Goal: Information Seeking & Learning: Learn about a topic

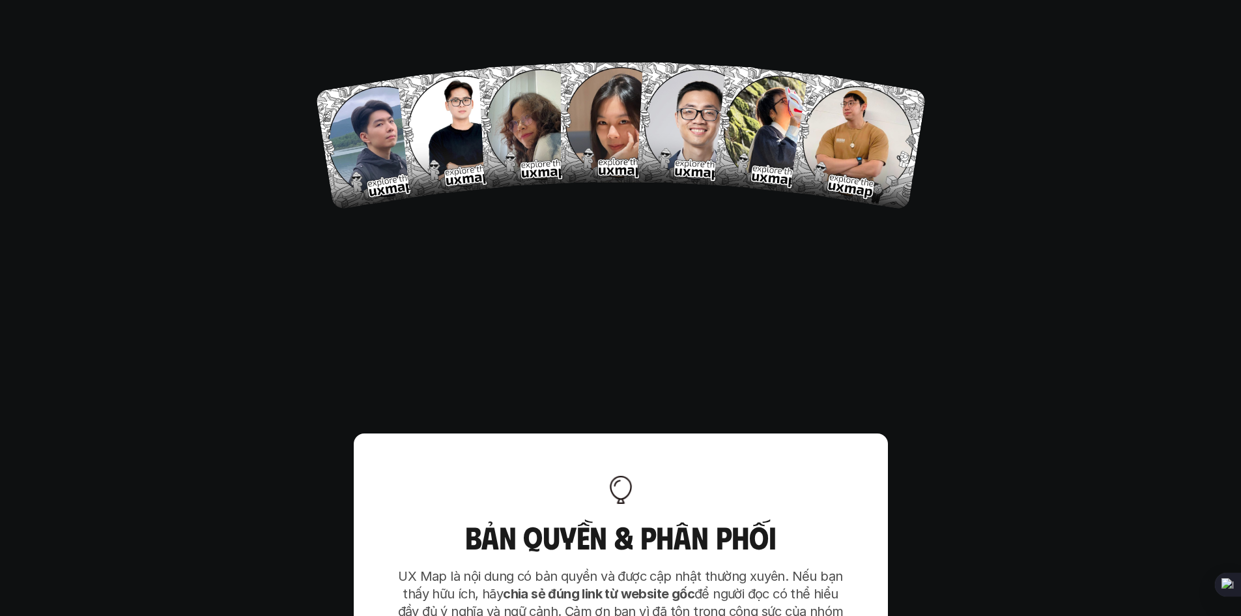
scroll to position [8184, 0]
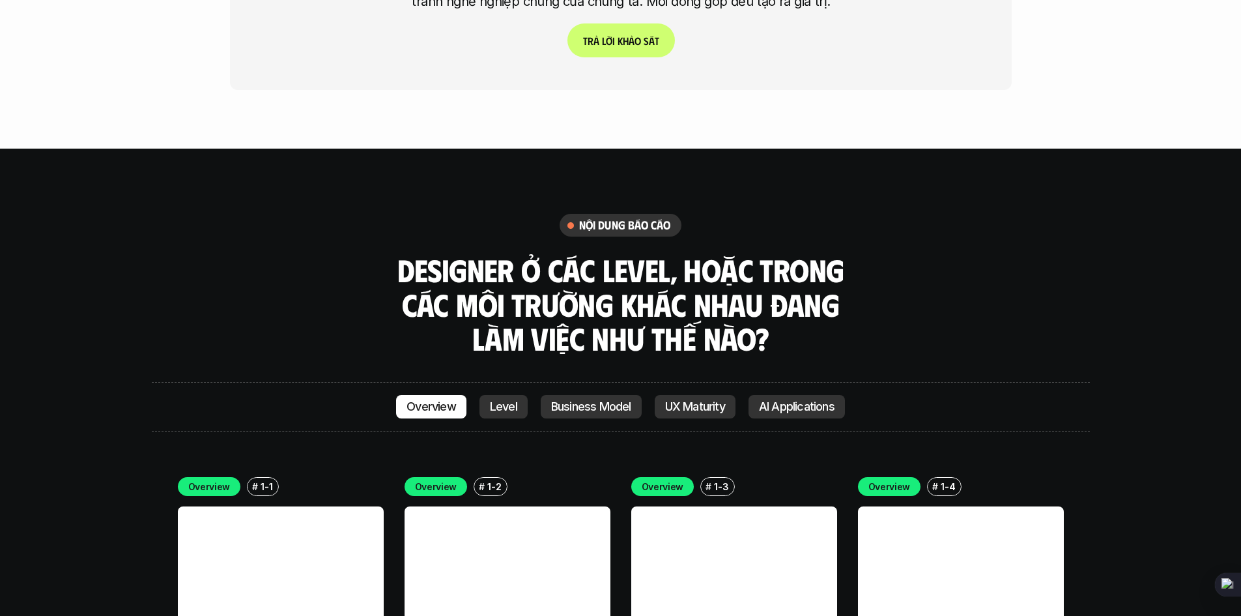
click at [502, 400] on p "Level" at bounding box center [503, 406] width 27 height 13
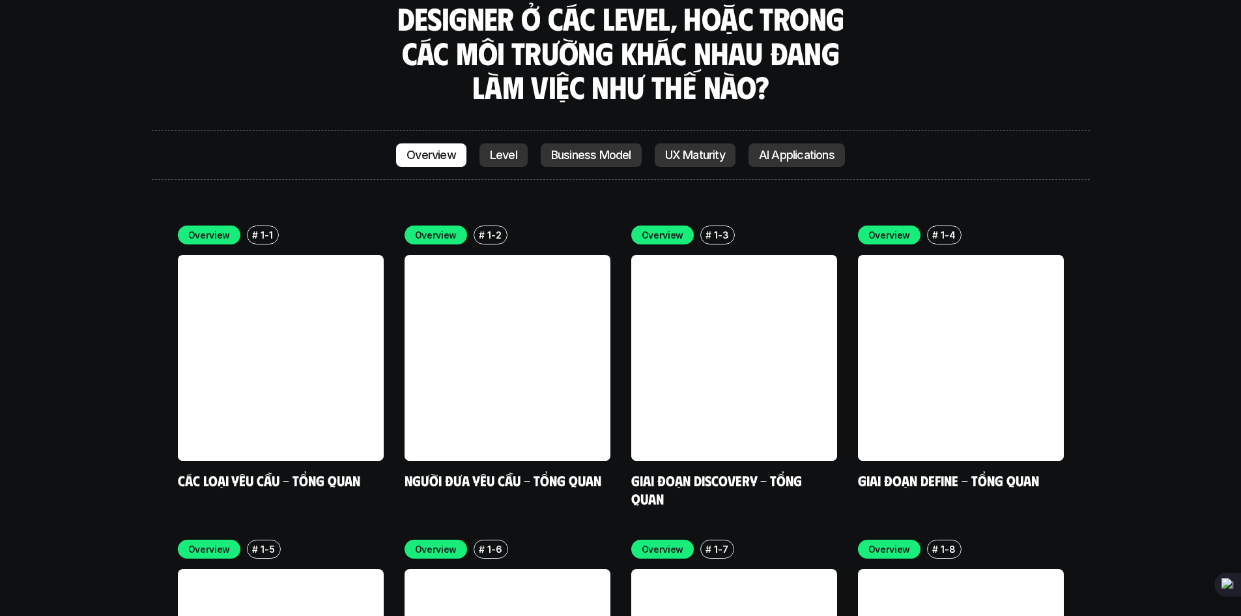
scroll to position [3418, 0]
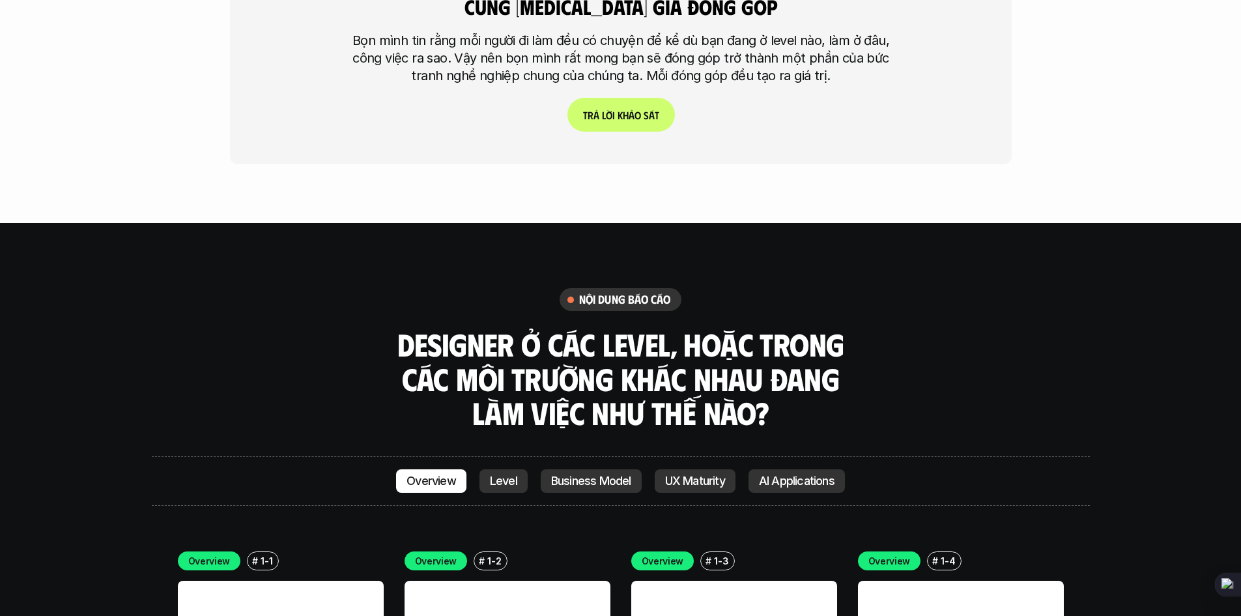
click at [601, 474] on p "Business Model" at bounding box center [591, 480] width 80 height 13
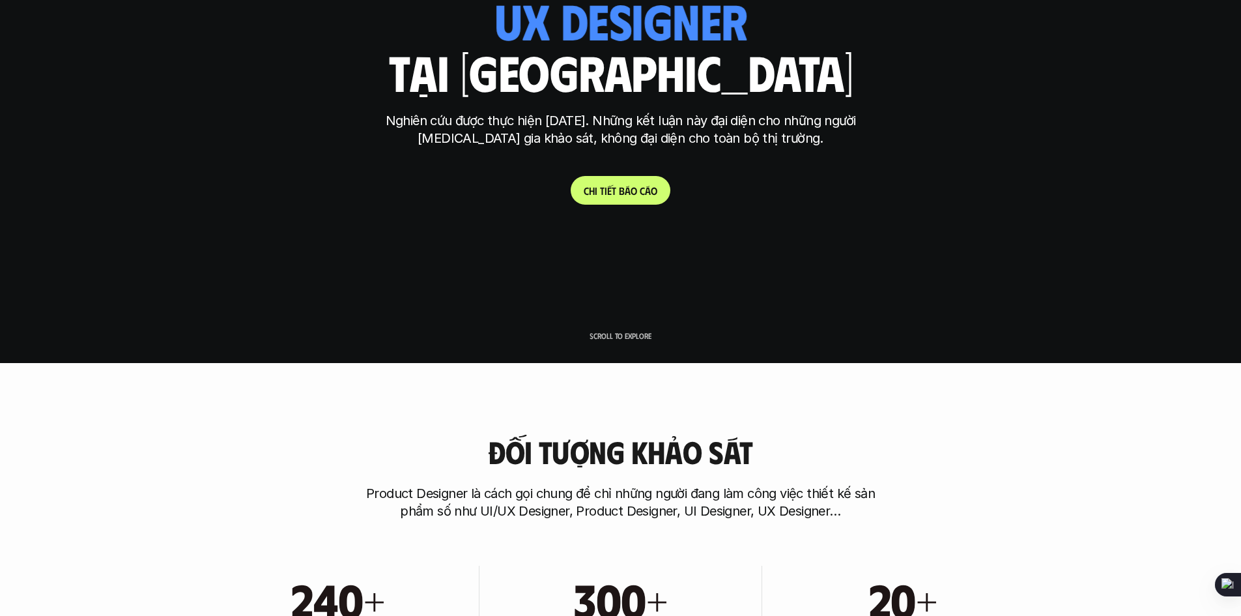
scroll to position [261, 0]
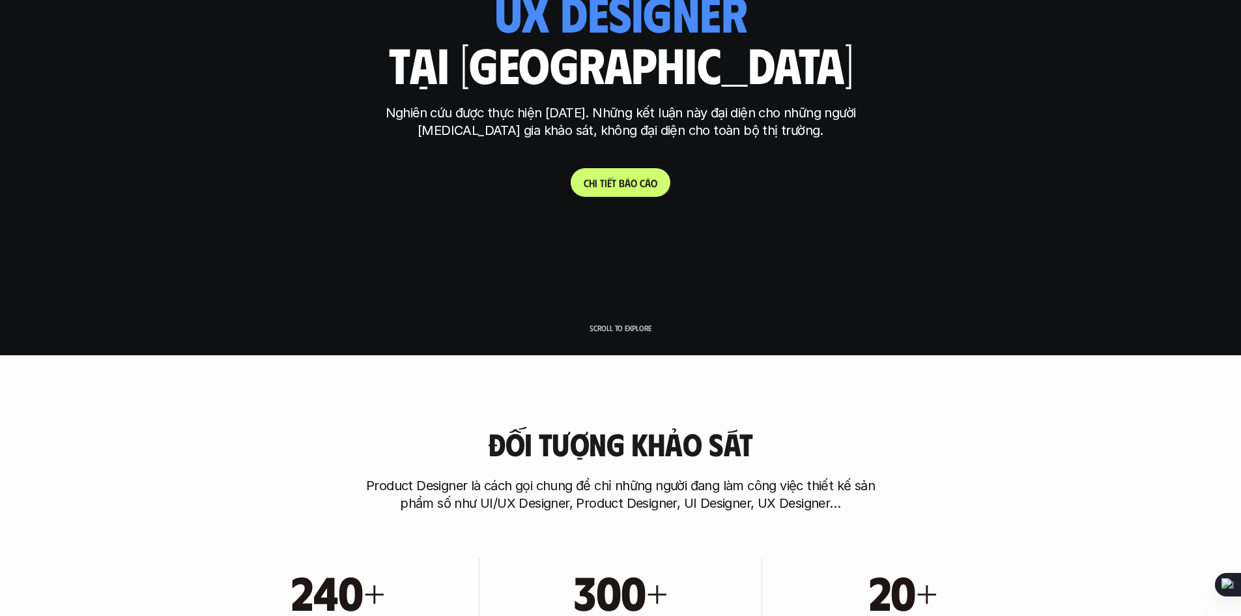
click at [624, 183] on p "C h i t i ế t b á o c á o" at bounding box center [621, 183] width 74 height 12
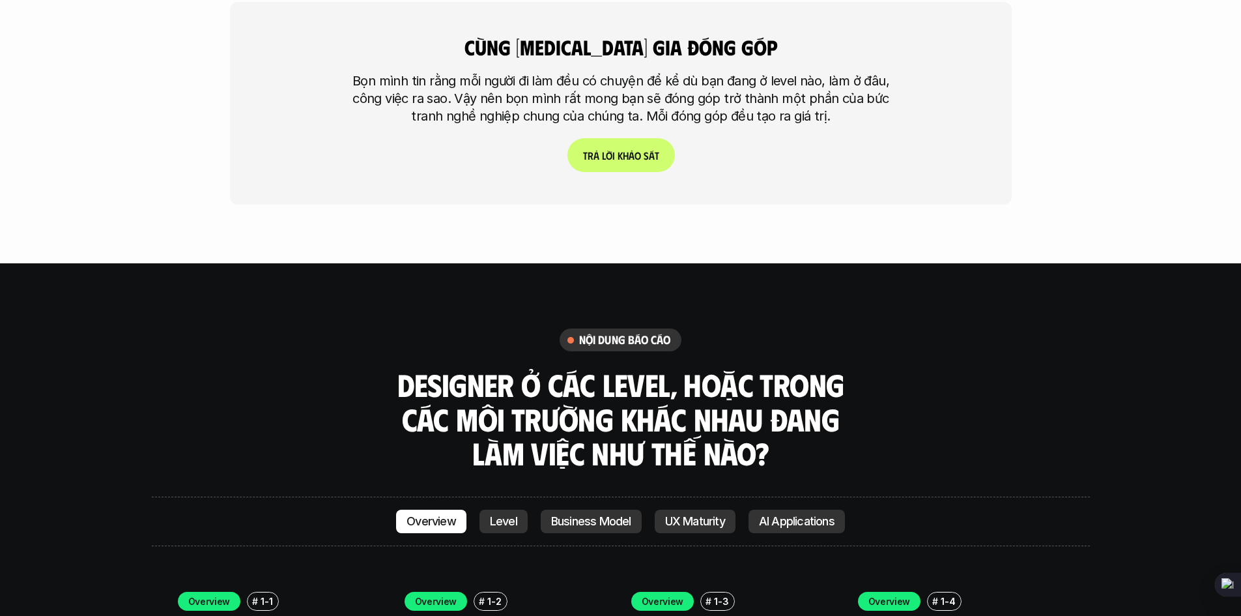
scroll to position [3562, 0]
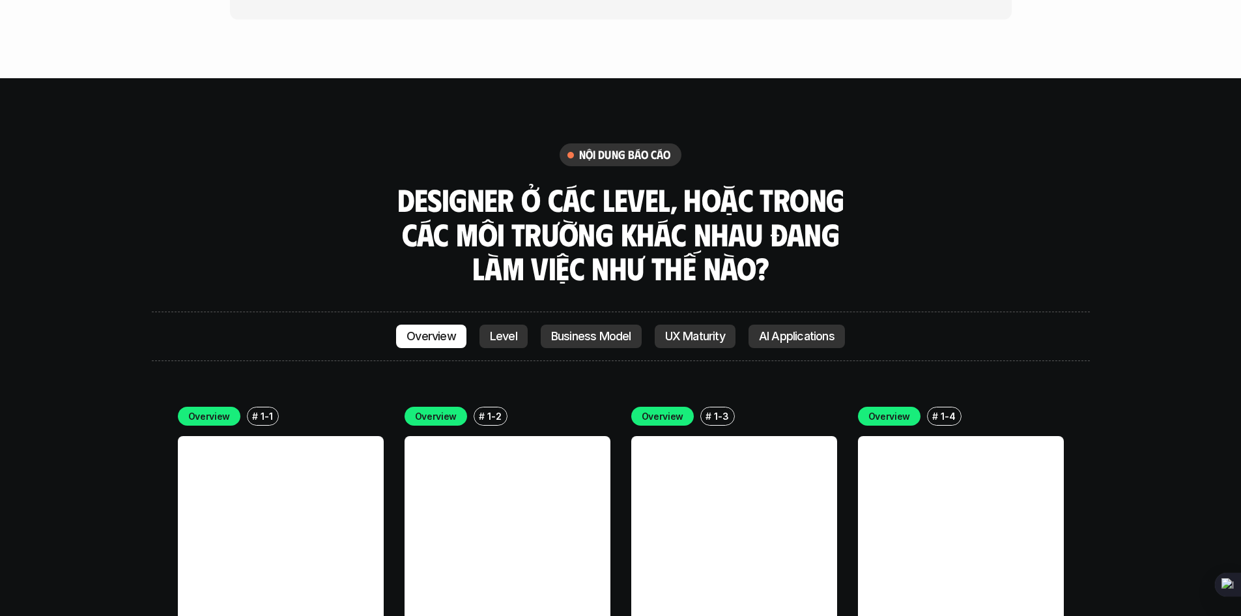
click at [230, 436] on link at bounding box center [281, 539] width 206 height 206
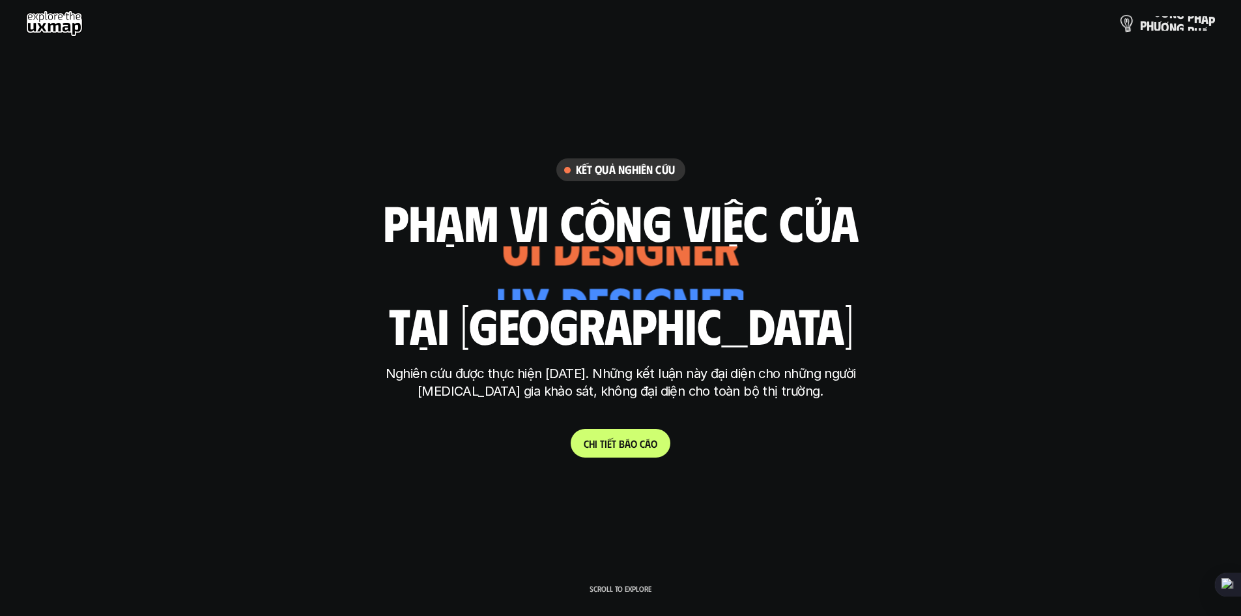
click at [1154, 25] on p "p h ư ơ n g p h á p" at bounding box center [1177, 23] width 75 height 14
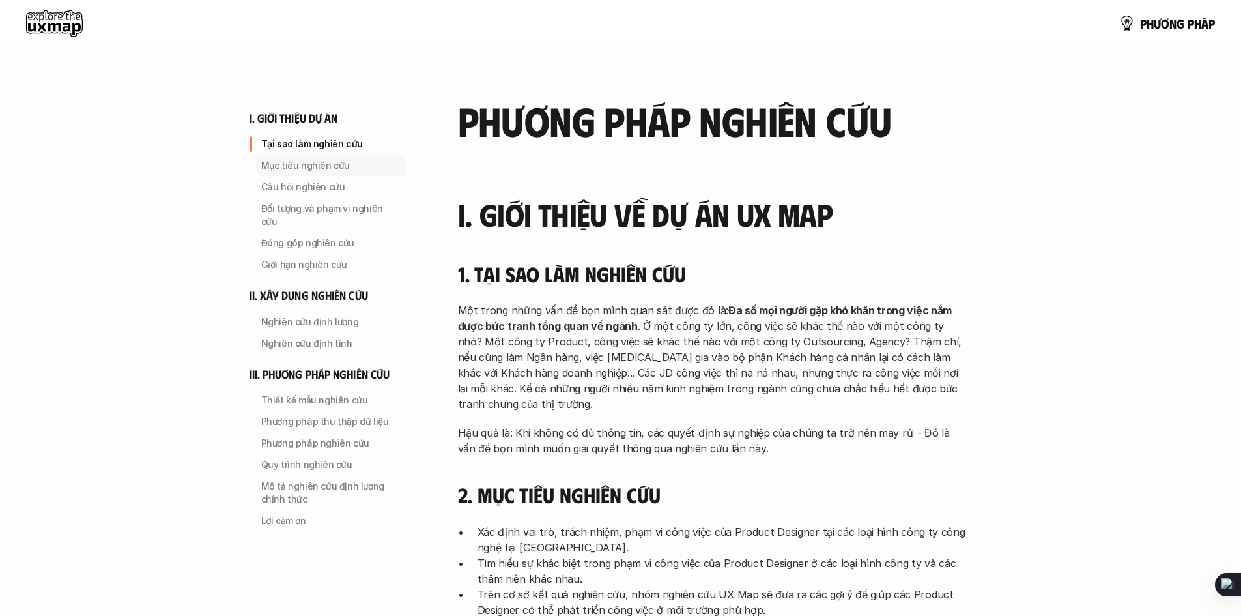
click at [323, 164] on p "Mục tiêu nghiên cứu" at bounding box center [330, 165] width 139 height 13
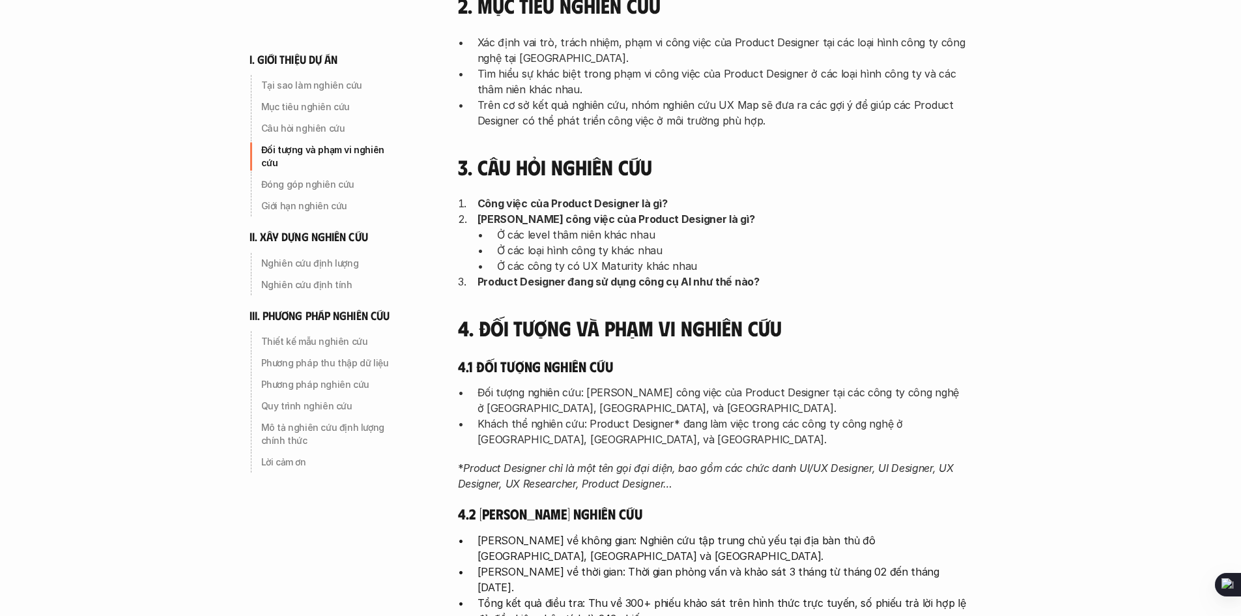
scroll to position [521, 0]
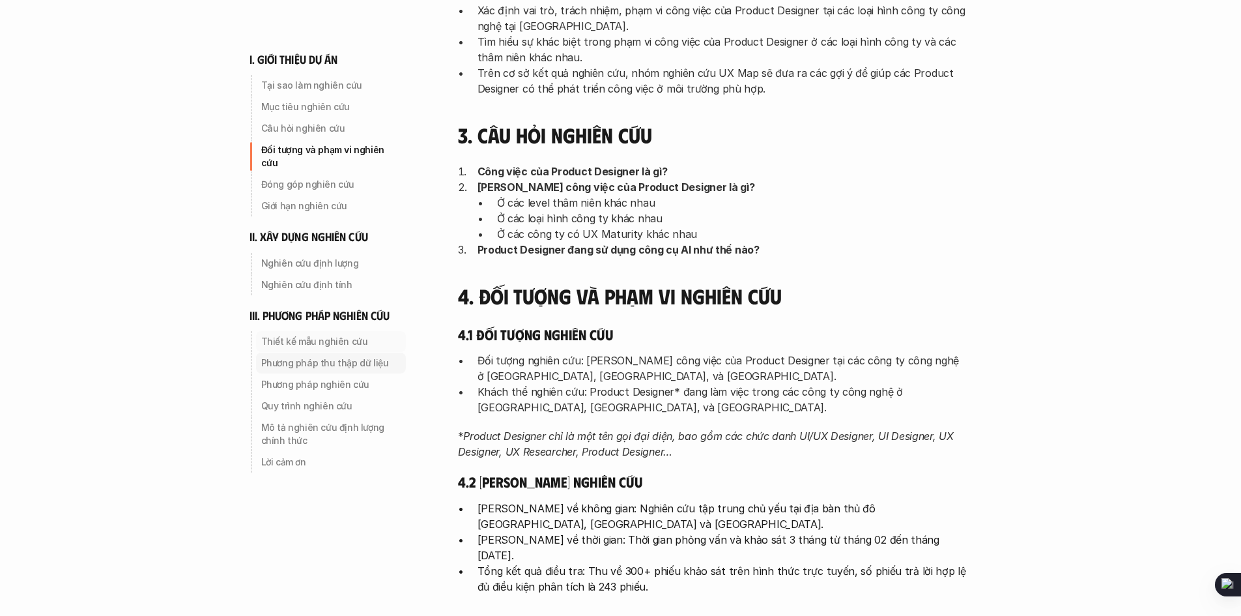
click at [351, 335] on p "Thiết kế mẫu nghiên cứu" at bounding box center [330, 341] width 139 height 13
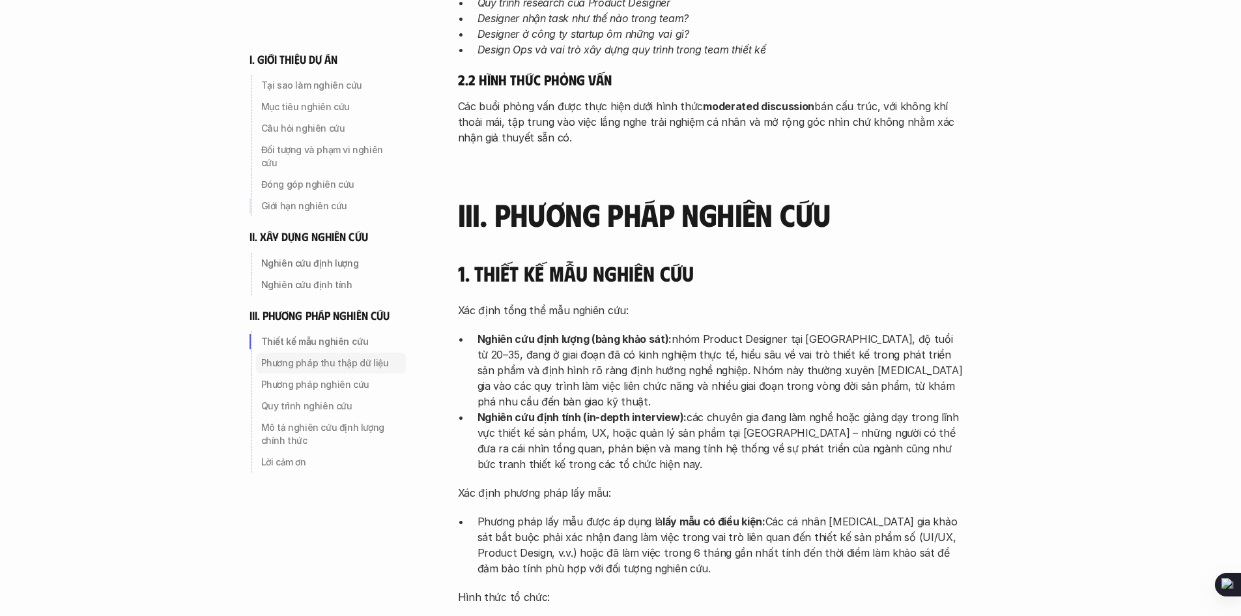
scroll to position [2920, 0]
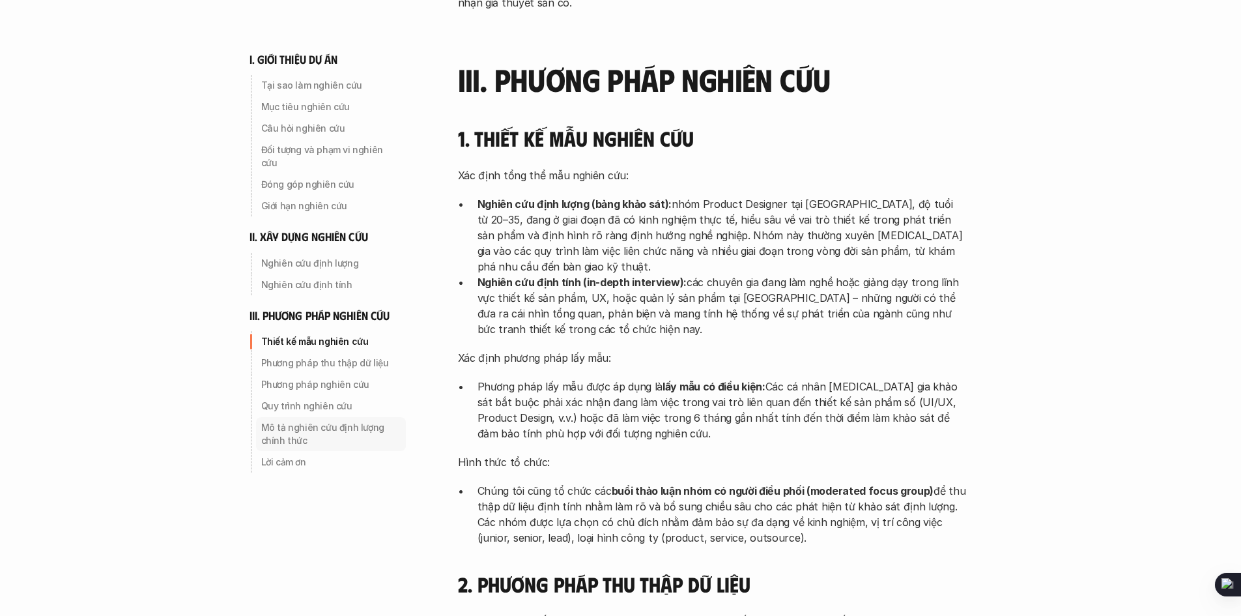
click at [299, 424] on p "Mô tả nghiên cứu định lượng chính thức" at bounding box center [330, 434] width 139 height 26
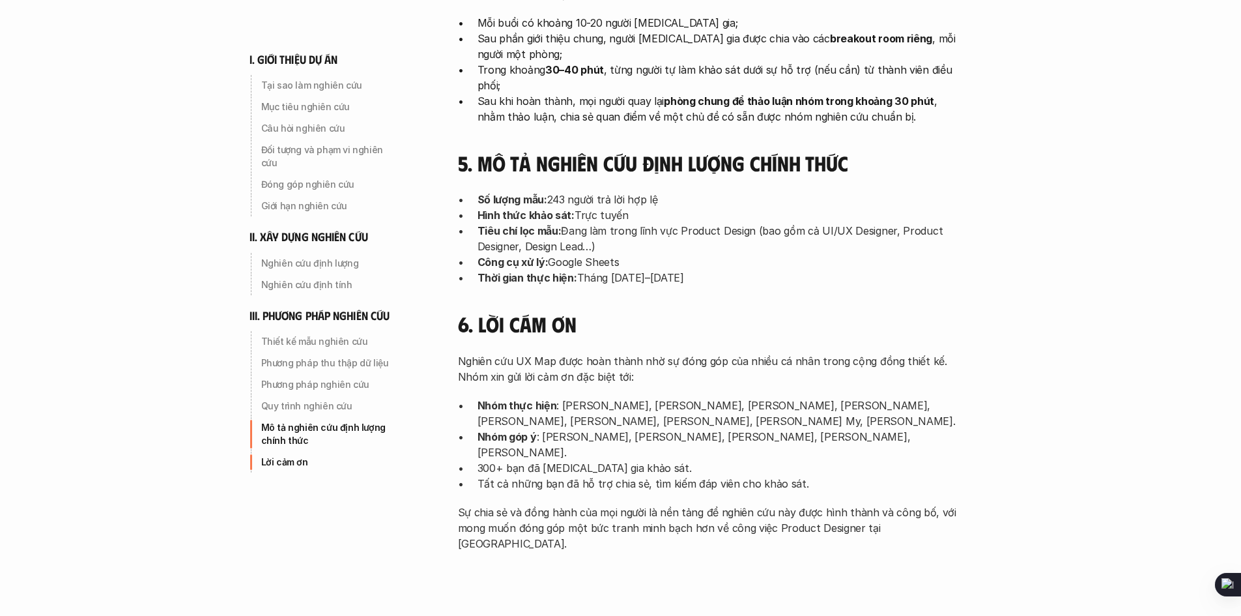
scroll to position [4135, 0]
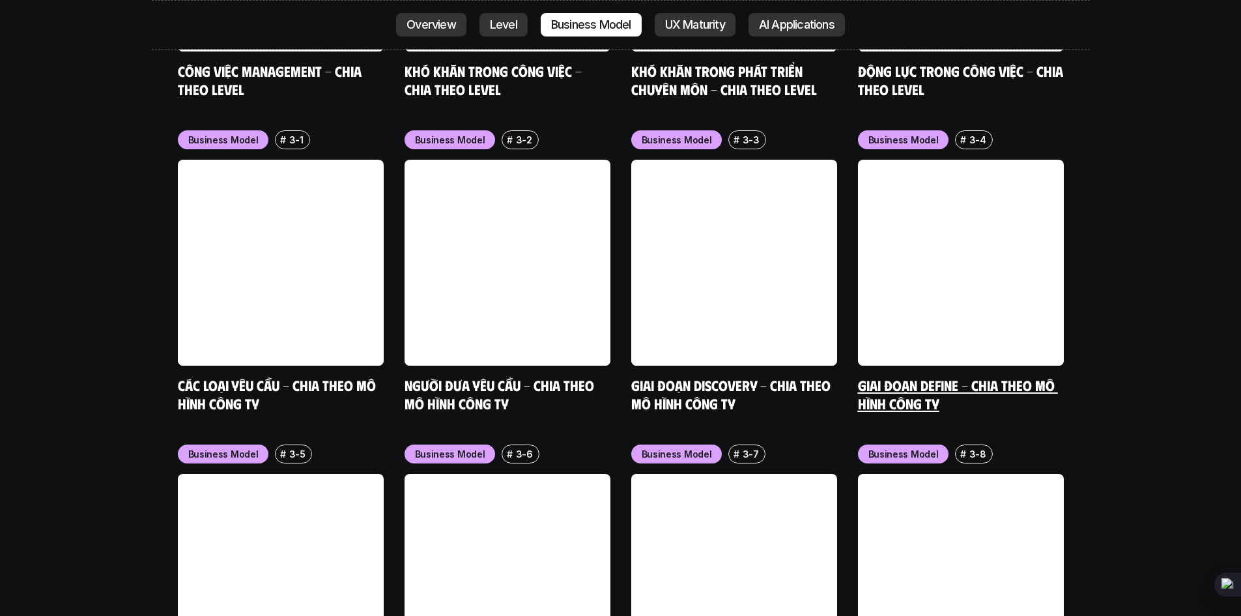
scroll to position [5865, 0]
